Goal: Find specific page/section: Find specific page/section

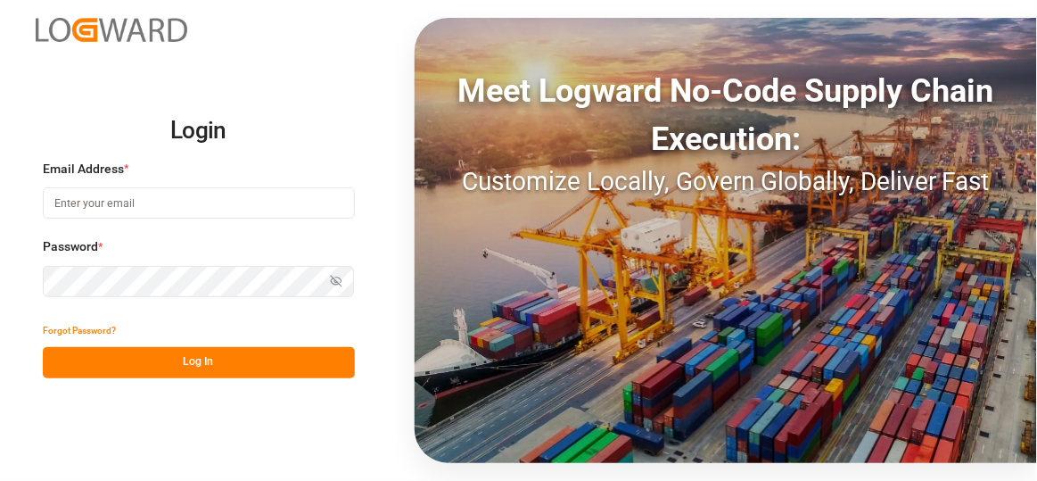
click at [141, 202] on input at bounding box center [199, 202] width 312 height 31
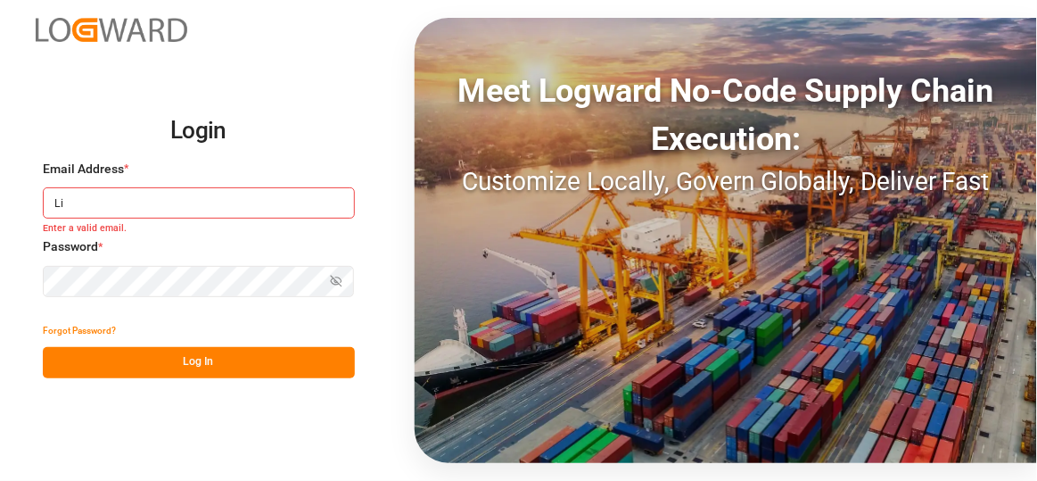
type input "L"
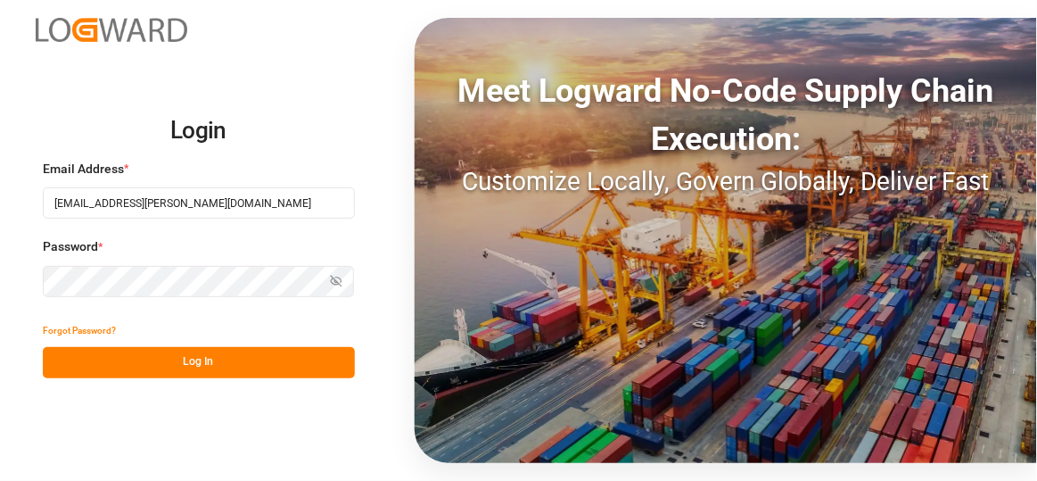
type input "[EMAIL_ADDRESS][PERSON_NAME][DOMAIN_NAME]"
click at [342, 276] on icon "button" at bounding box center [336, 281] width 12 height 12
drag, startPoint x: 291, startPoint y: 363, endPoint x: 323, endPoint y: 301, distance: 70.2
click at [290, 364] on button "Log In" at bounding box center [199, 362] width 312 height 31
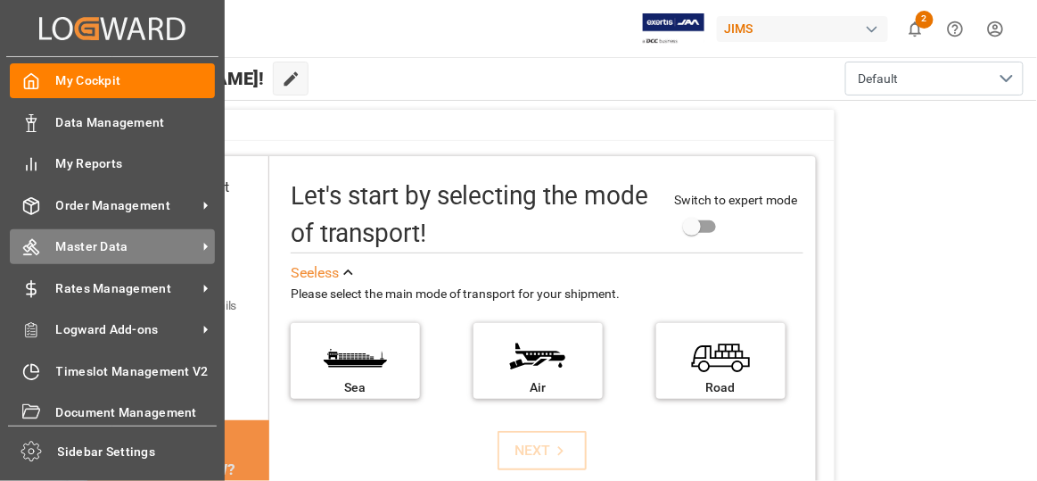
click at [143, 238] on span "Master Data" at bounding box center [126, 246] width 141 height 19
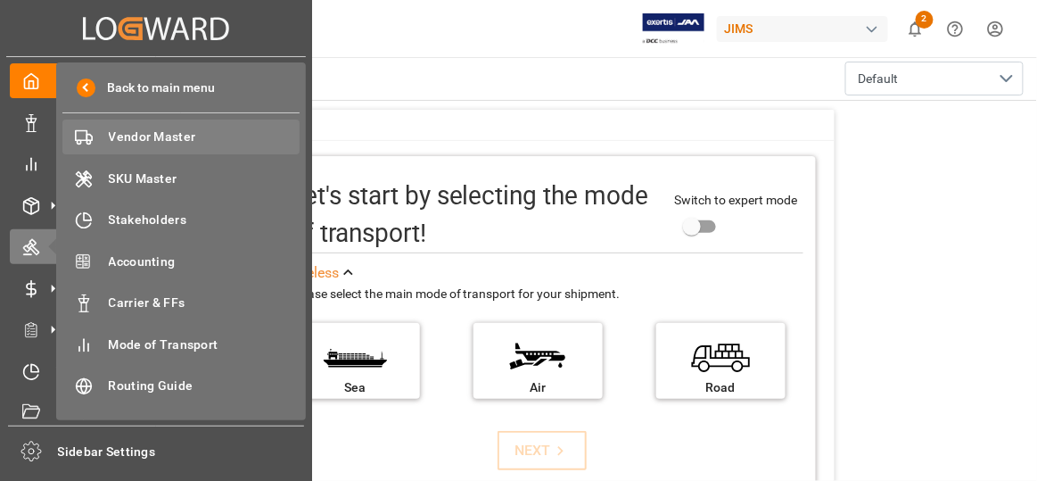
click at [193, 134] on span "Vendor Master" at bounding box center [205, 137] width 192 height 19
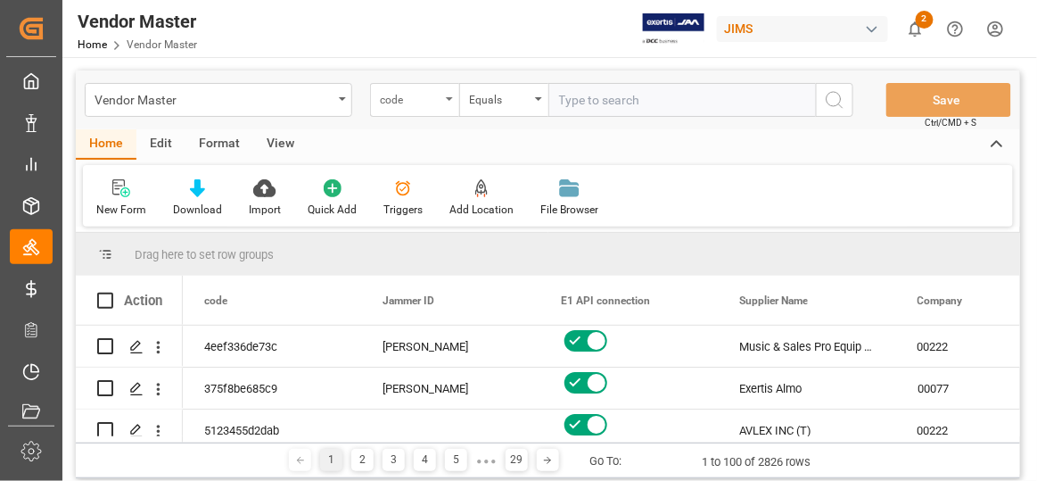
click at [453, 100] on div "code" at bounding box center [414, 100] width 89 height 34
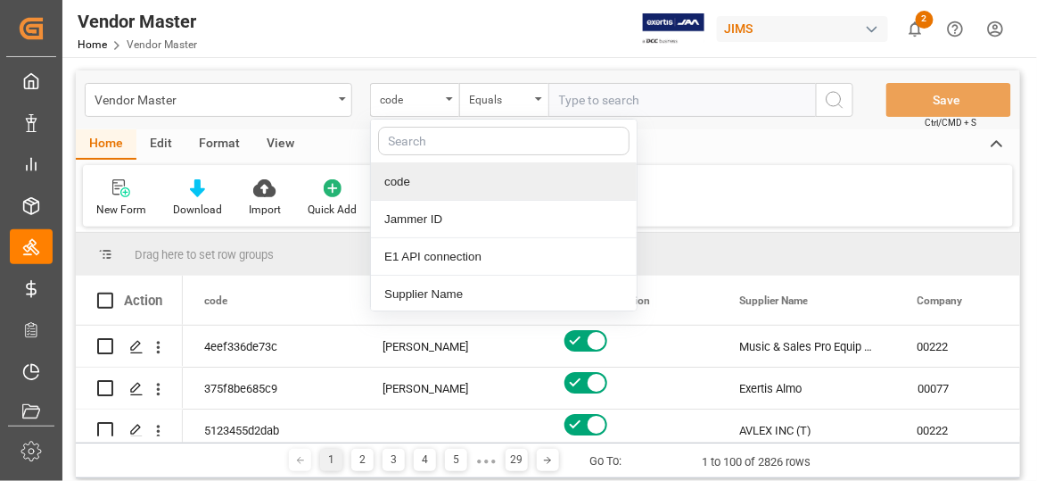
click at [439, 160] on div at bounding box center [504, 141] width 266 height 44
click at [452, 142] on input "text" at bounding box center [503, 141] width 251 height 29
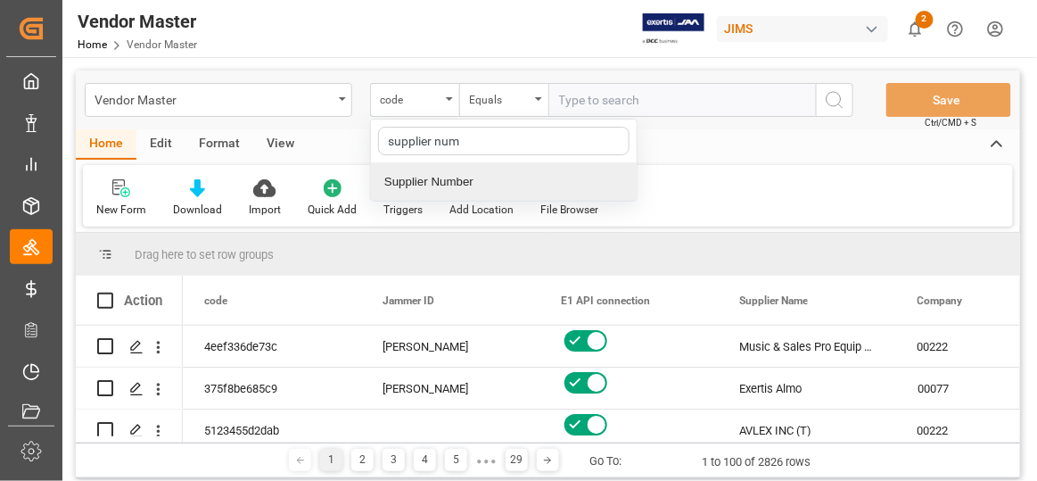
type input "supplier num"
click at [529, 161] on div "supplier num" at bounding box center [504, 141] width 266 height 44
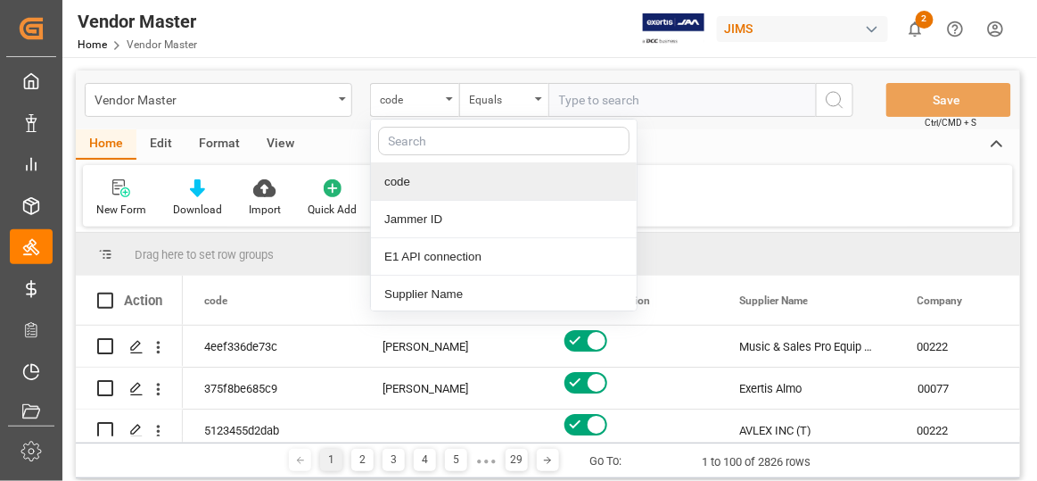
click at [470, 145] on input "text" at bounding box center [503, 141] width 251 height 29
type input "supplier"
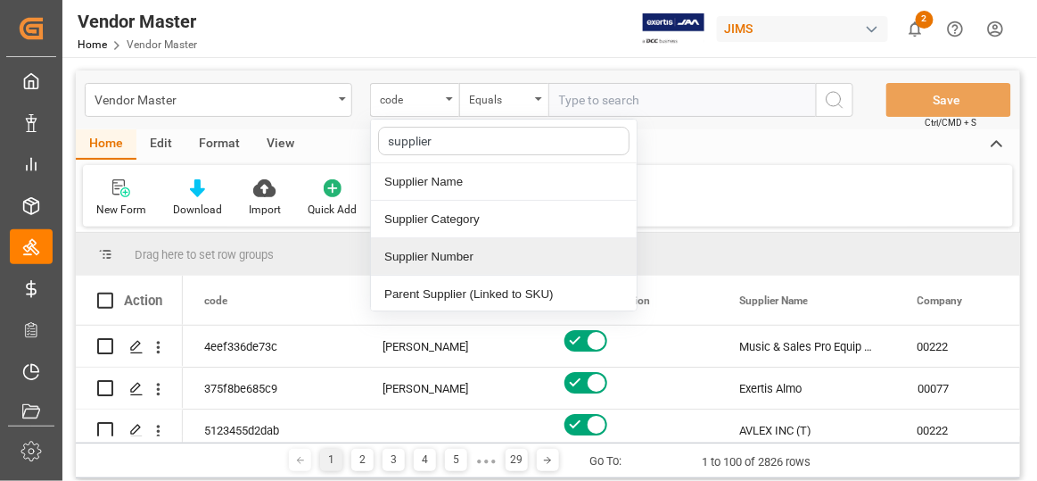
click at [451, 251] on div "Supplier Number" at bounding box center [504, 256] width 266 height 37
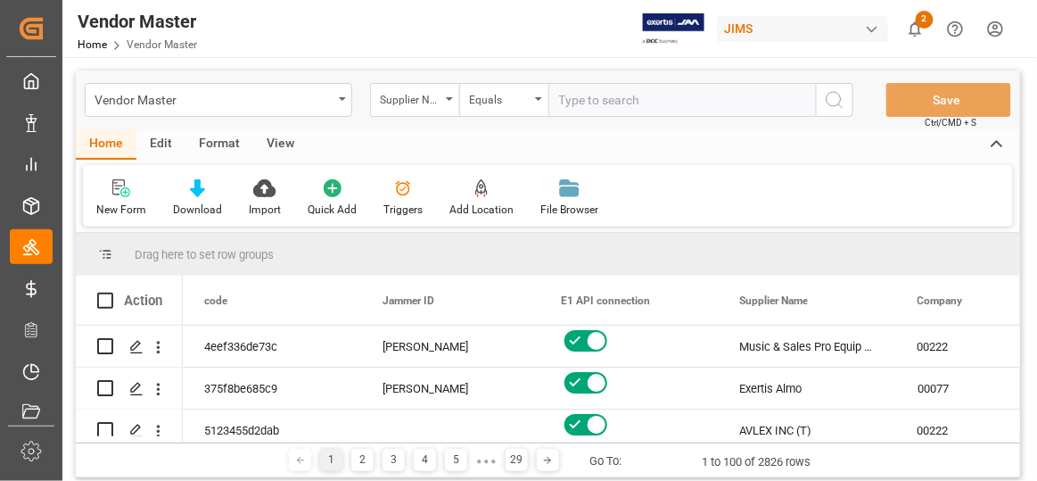
click at [688, 89] on input "text" at bounding box center [682, 100] width 268 height 34
paste input "752637"
type input "752637"
